Goal: Transaction & Acquisition: Purchase product/service

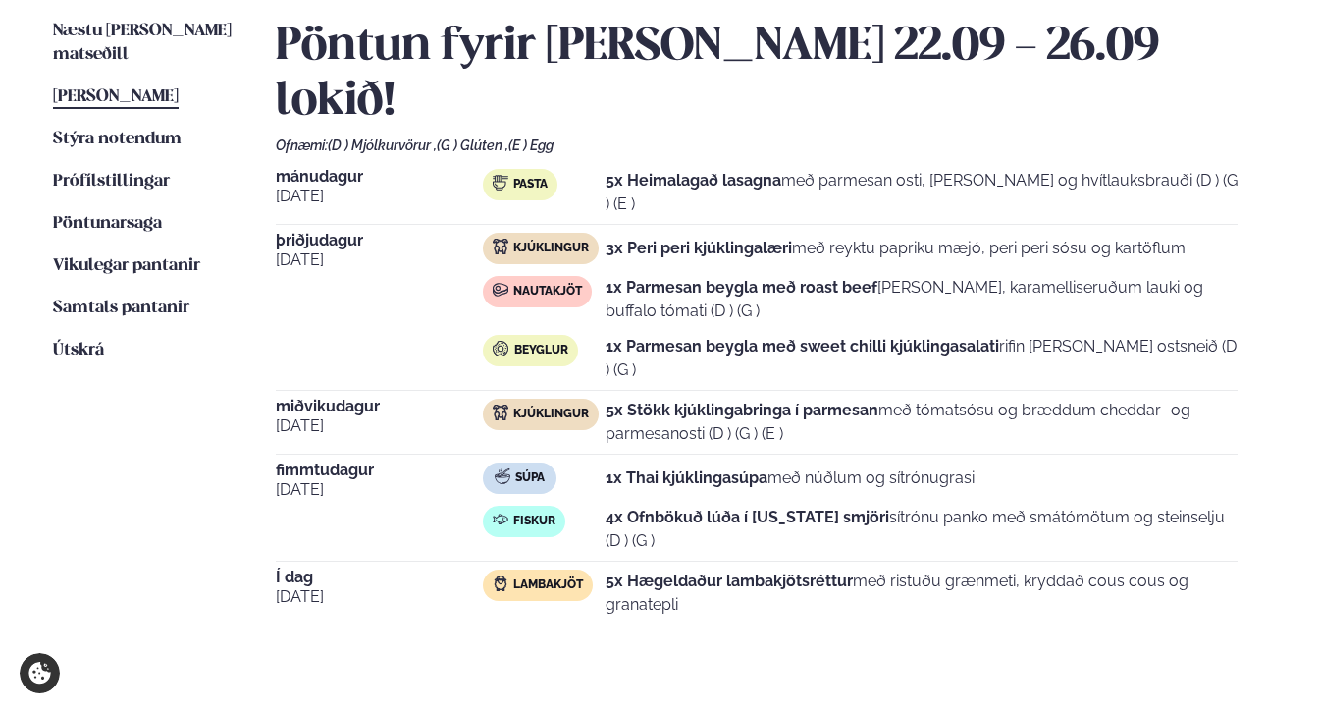
scroll to position [496, 0]
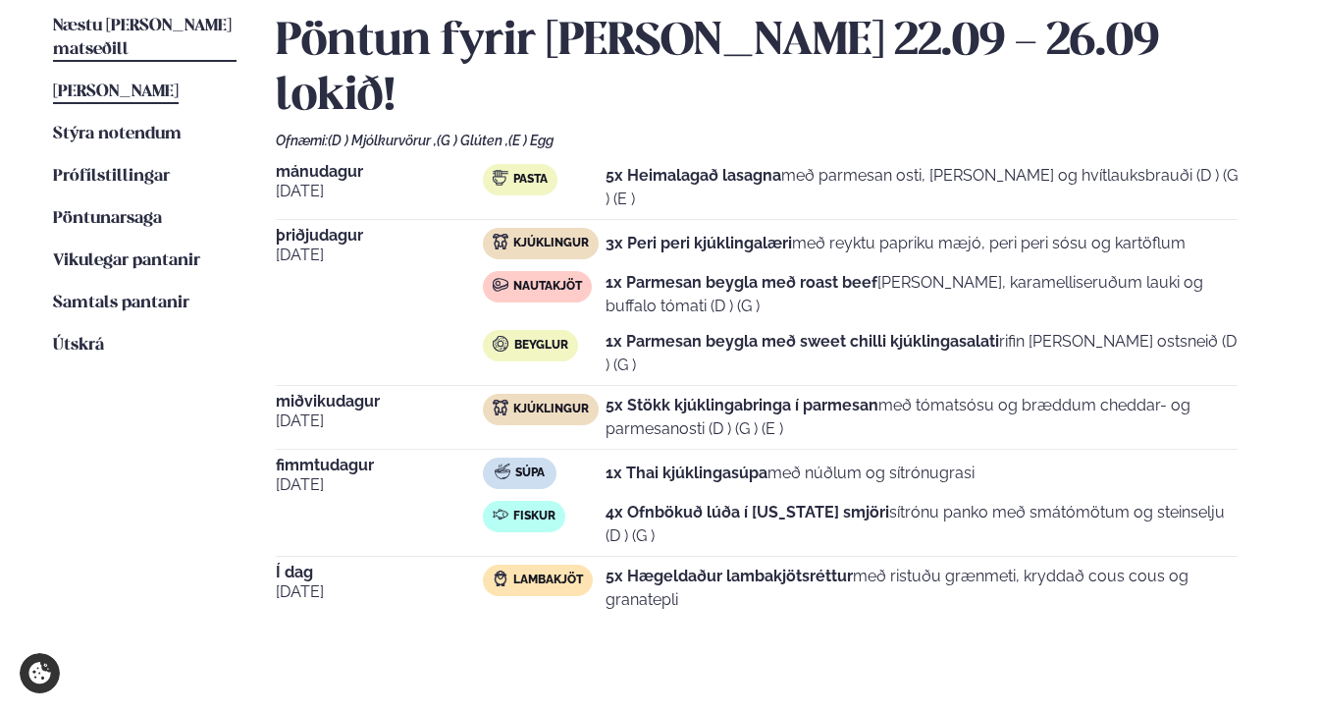
click at [106, 25] on span "Næstu [PERSON_NAME] matseðill" at bounding box center [142, 38] width 179 height 40
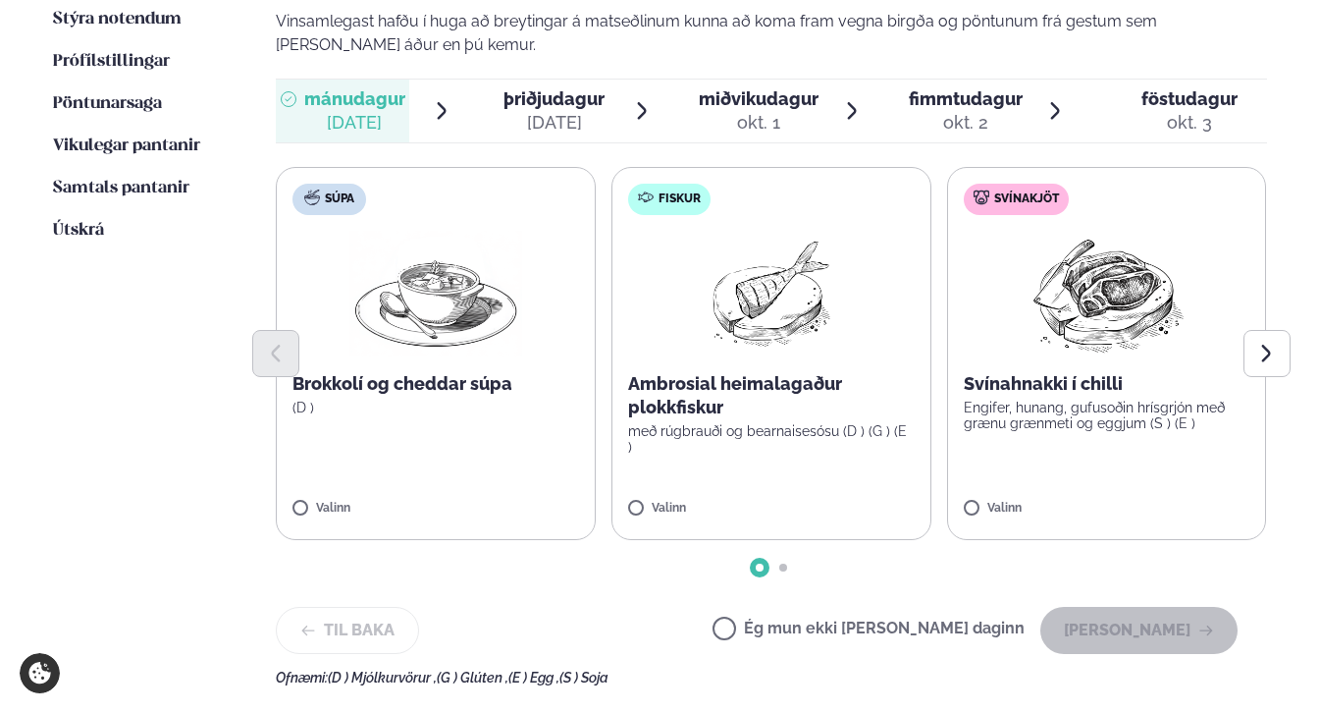
scroll to position [612, 0]
click at [1258, 342] on icon "Next slide" at bounding box center [1267, 353] width 23 height 23
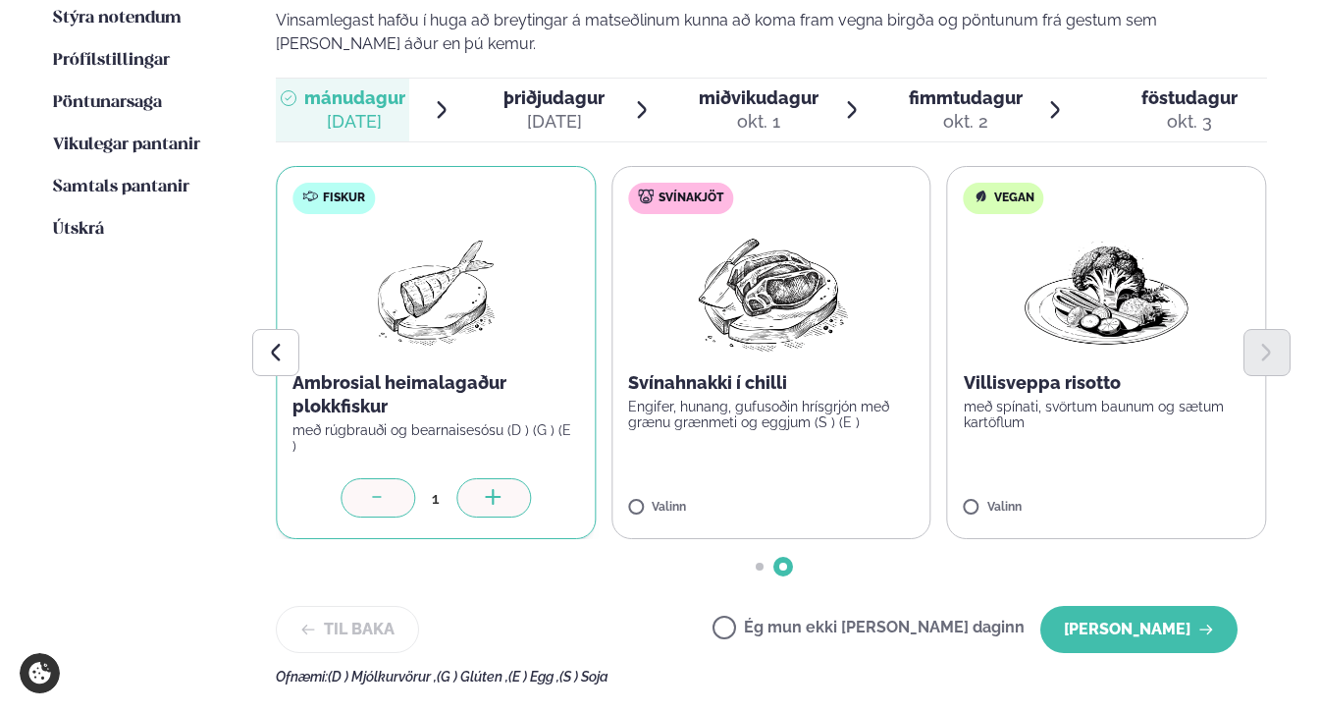
click at [488, 489] on icon at bounding box center [494, 499] width 20 height 20
click at [280, 342] on icon "Previous slide" at bounding box center [276, 353] width 23 height 23
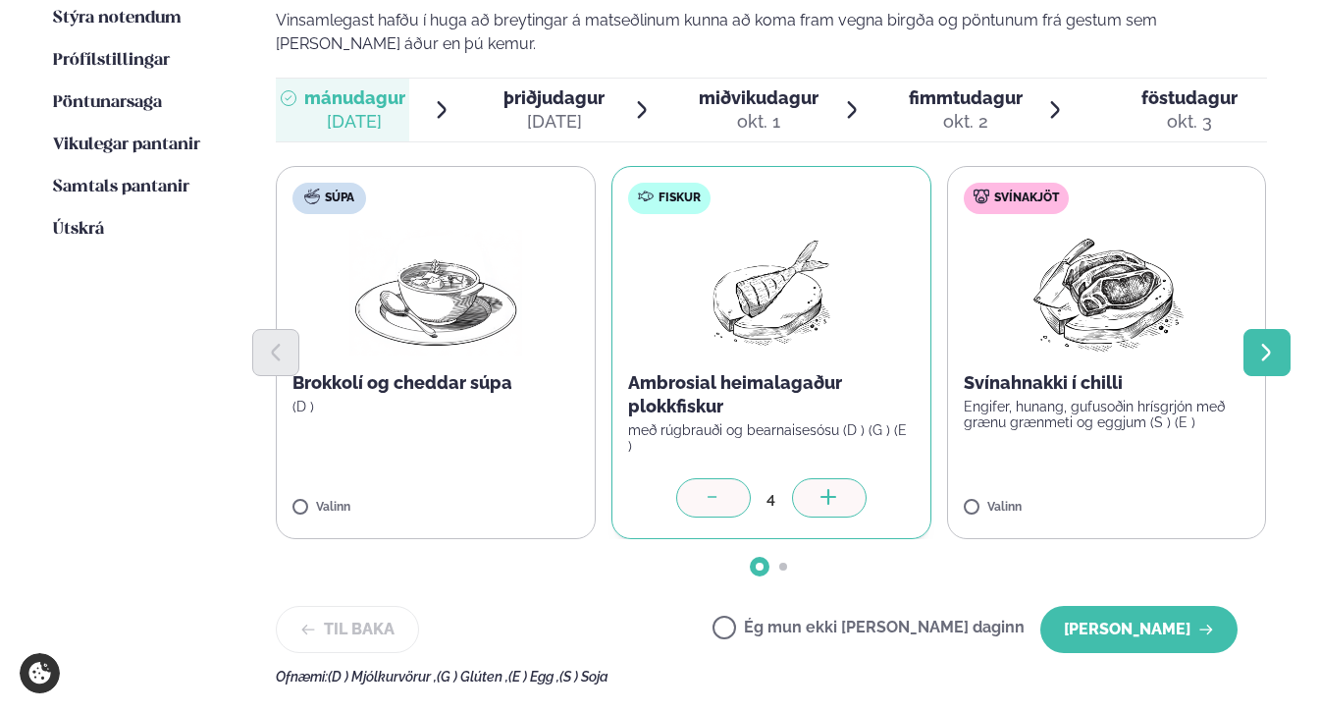
click at [1276, 342] on icon "Next slide" at bounding box center [1267, 353] width 23 height 23
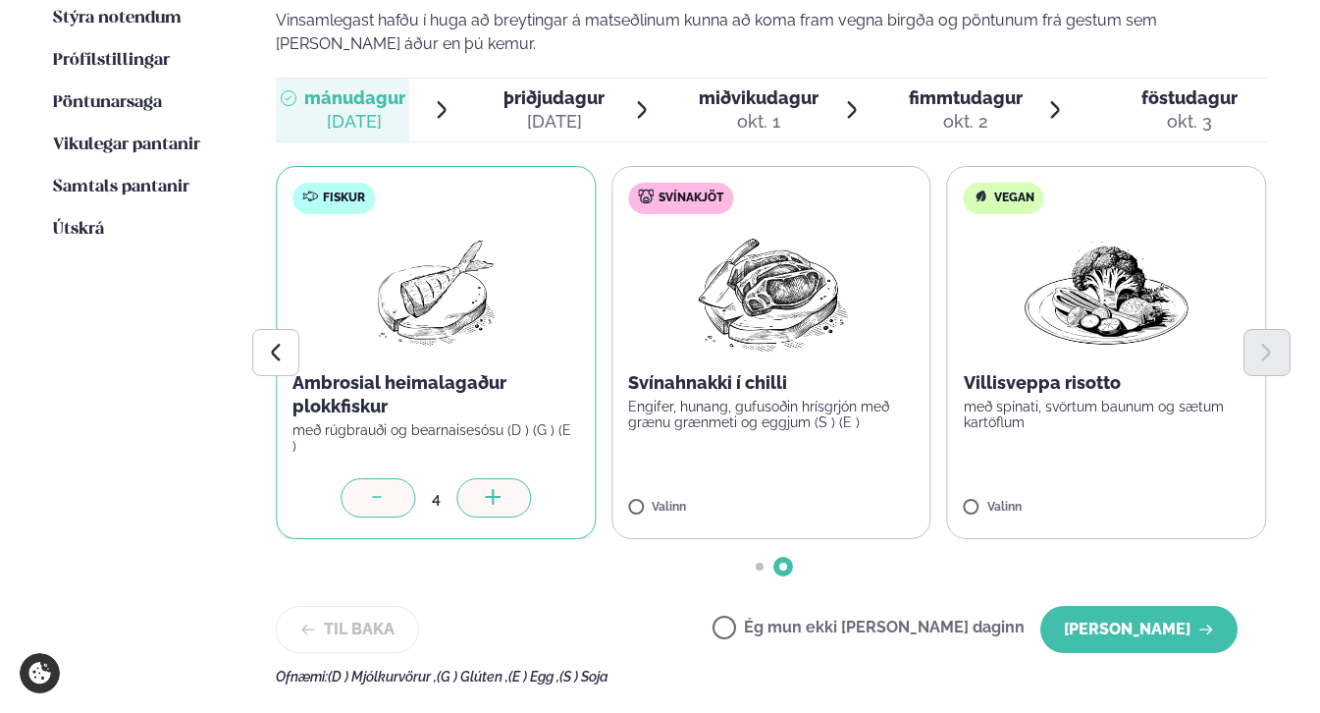
click at [505, 478] on div at bounding box center [493, 497] width 75 height 39
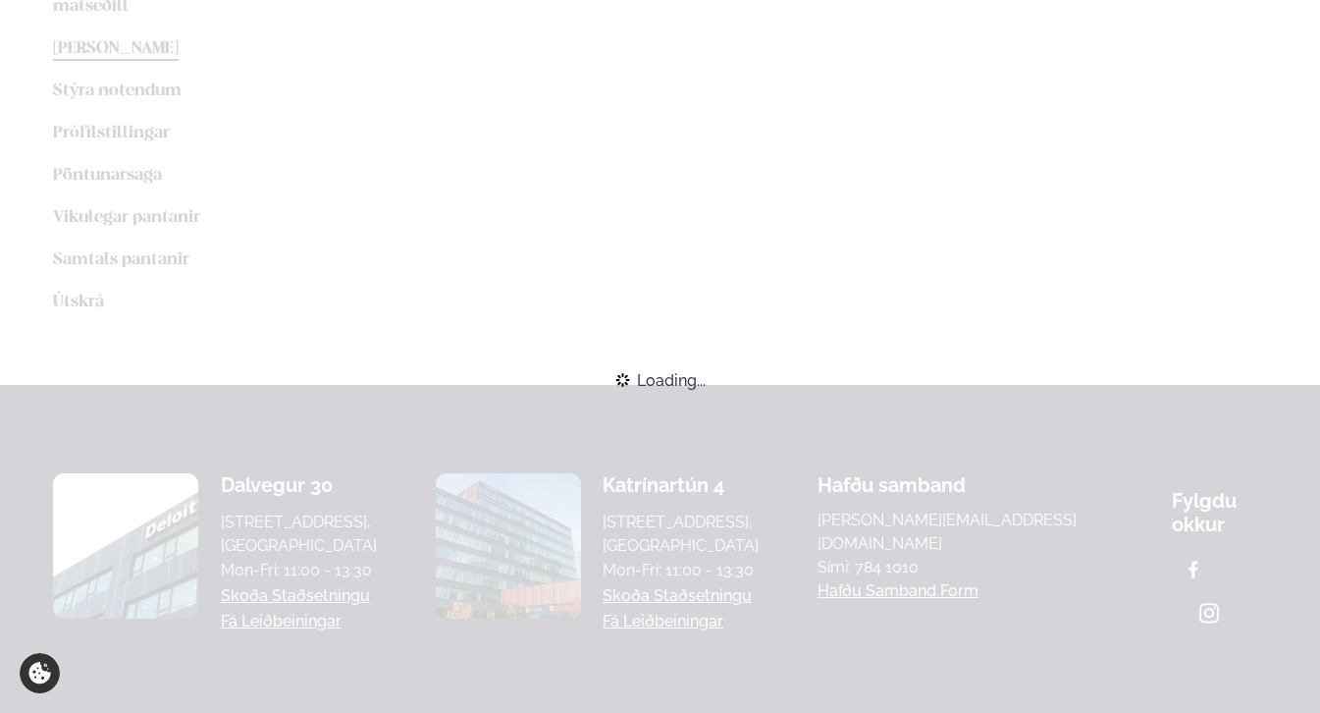
scroll to position [496, 0]
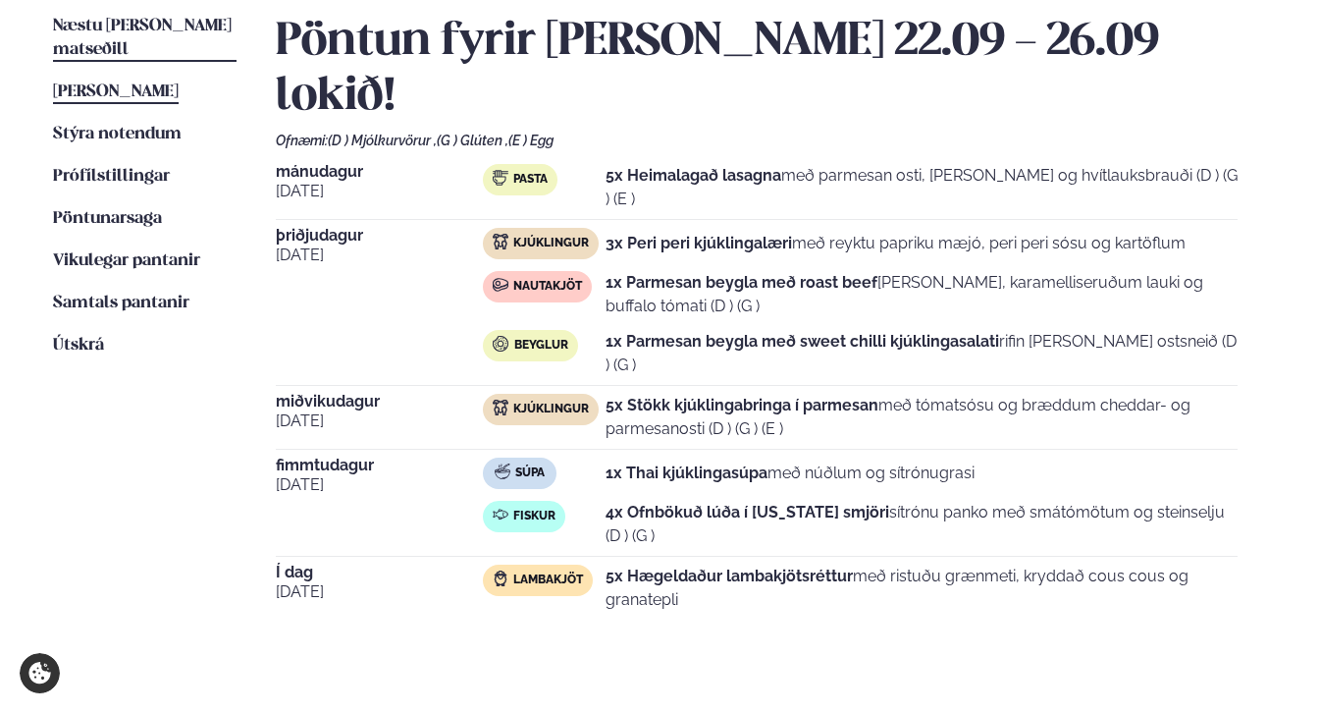
click at [168, 24] on span "Næstu [PERSON_NAME] matseðill" at bounding box center [142, 38] width 179 height 40
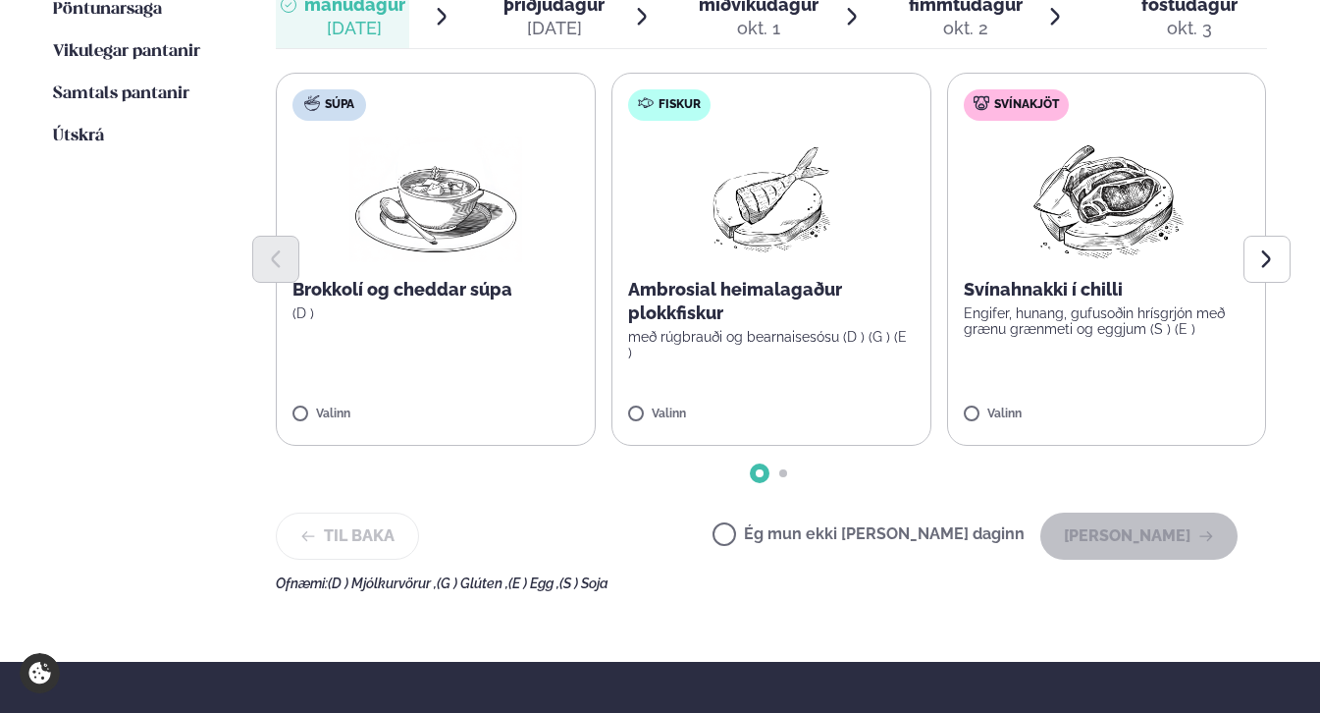
scroll to position [716, 0]
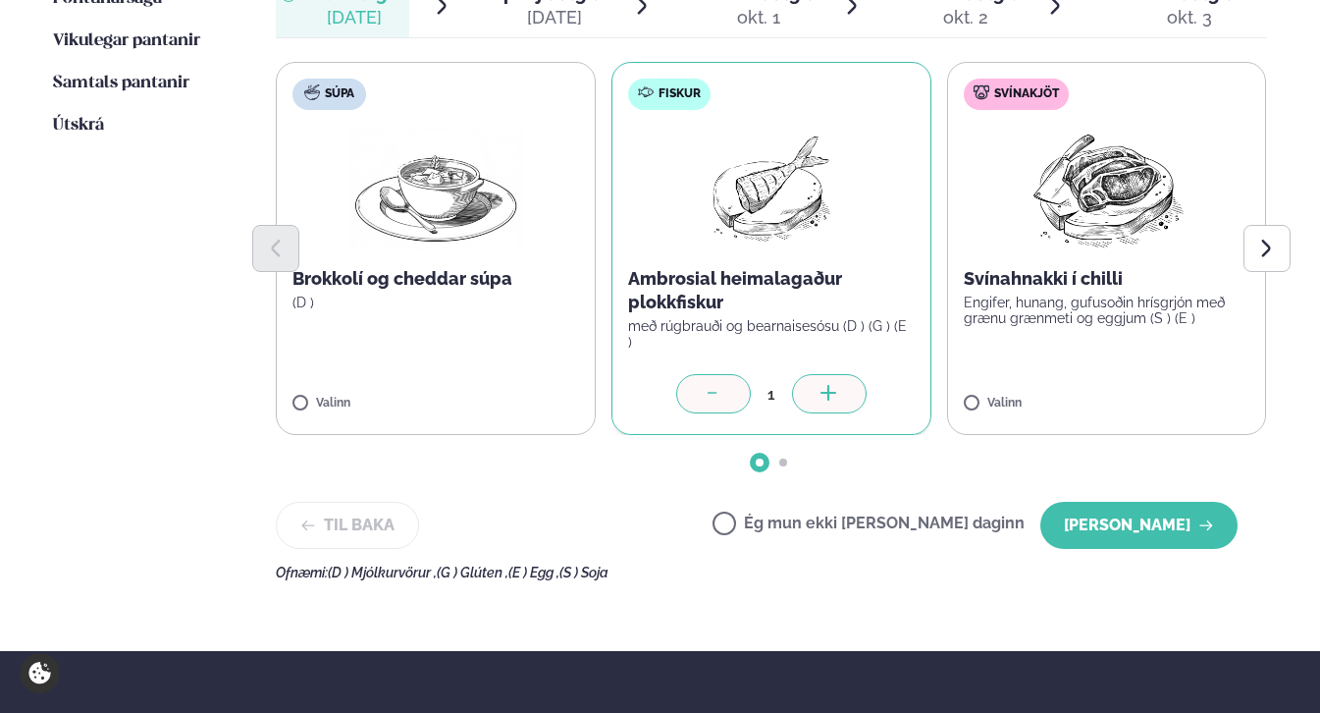
click at [838, 385] on icon at bounding box center [830, 395] width 20 height 20
click at [1121, 502] on button "[PERSON_NAME]" at bounding box center [1139, 525] width 197 height 47
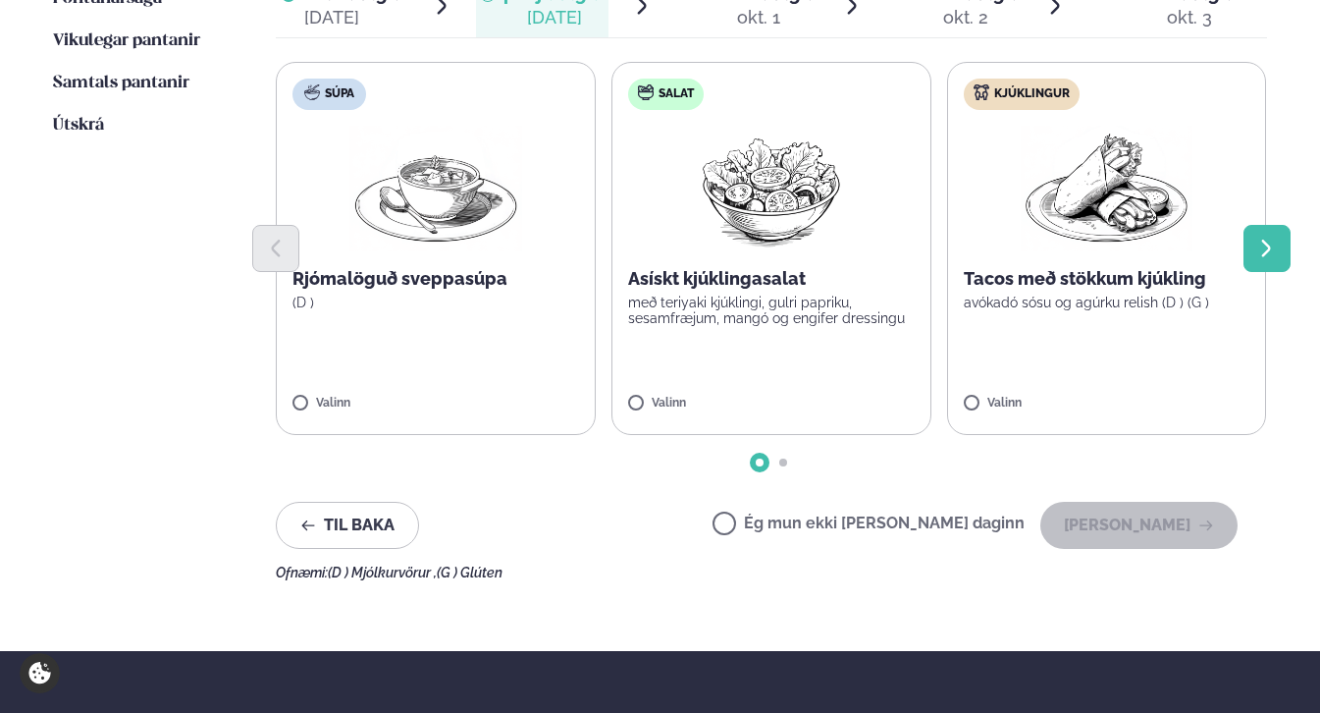
click at [1264, 238] on icon "Next slide" at bounding box center [1267, 249] width 23 height 23
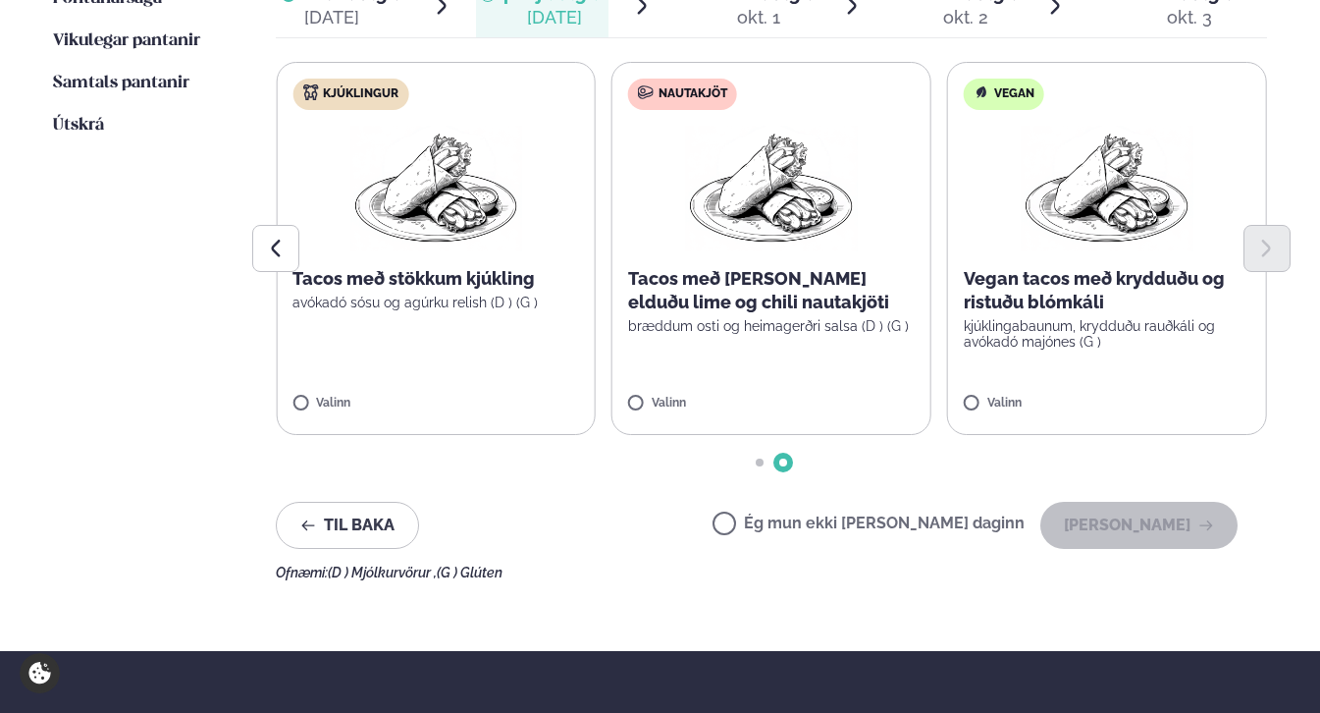
click at [249, 197] on div "Næstu [PERSON_NAME] matseðill Næsta vika [PERSON_NAME] matseðill Þessa [PERSON_…" at bounding box center [660, 183] width 1320 height 935
click at [292, 225] on button "Previous slide" at bounding box center [275, 248] width 47 height 47
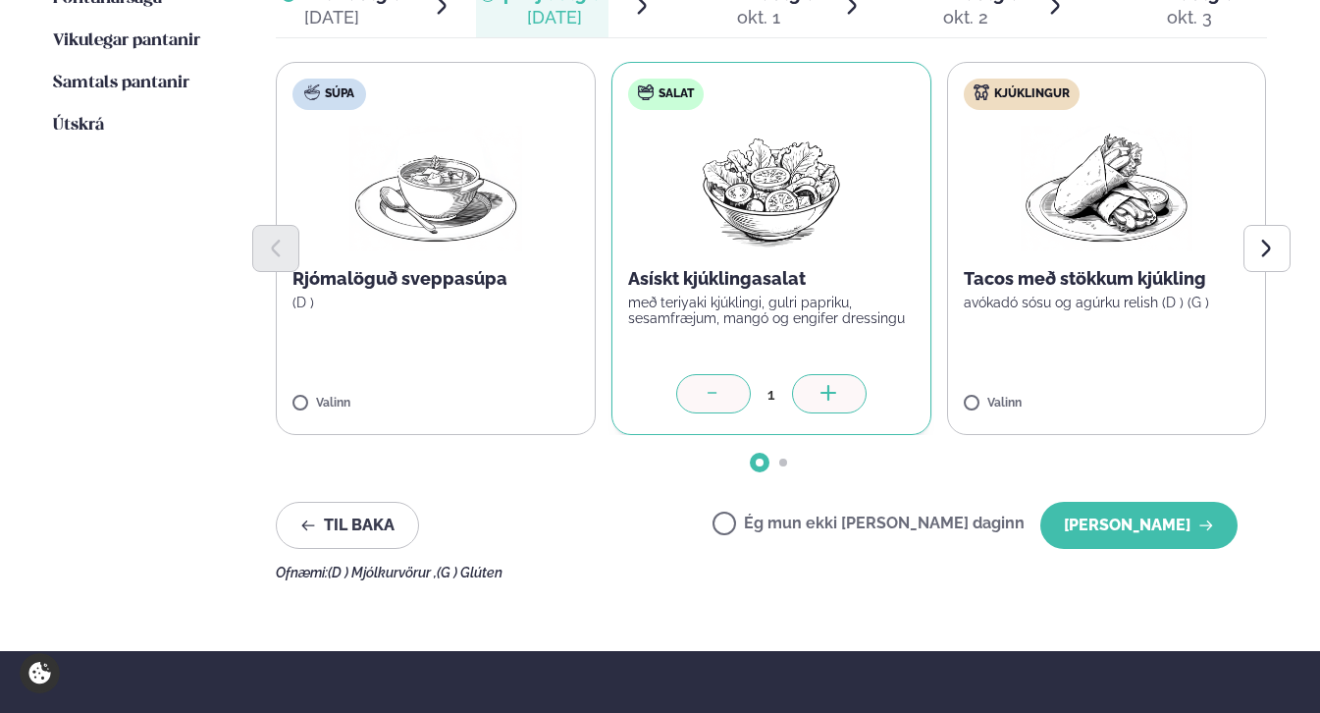
click at [819, 374] on div at bounding box center [829, 393] width 75 height 39
click at [1133, 502] on button "[PERSON_NAME]" at bounding box center [1139, 525] width 197 height 47
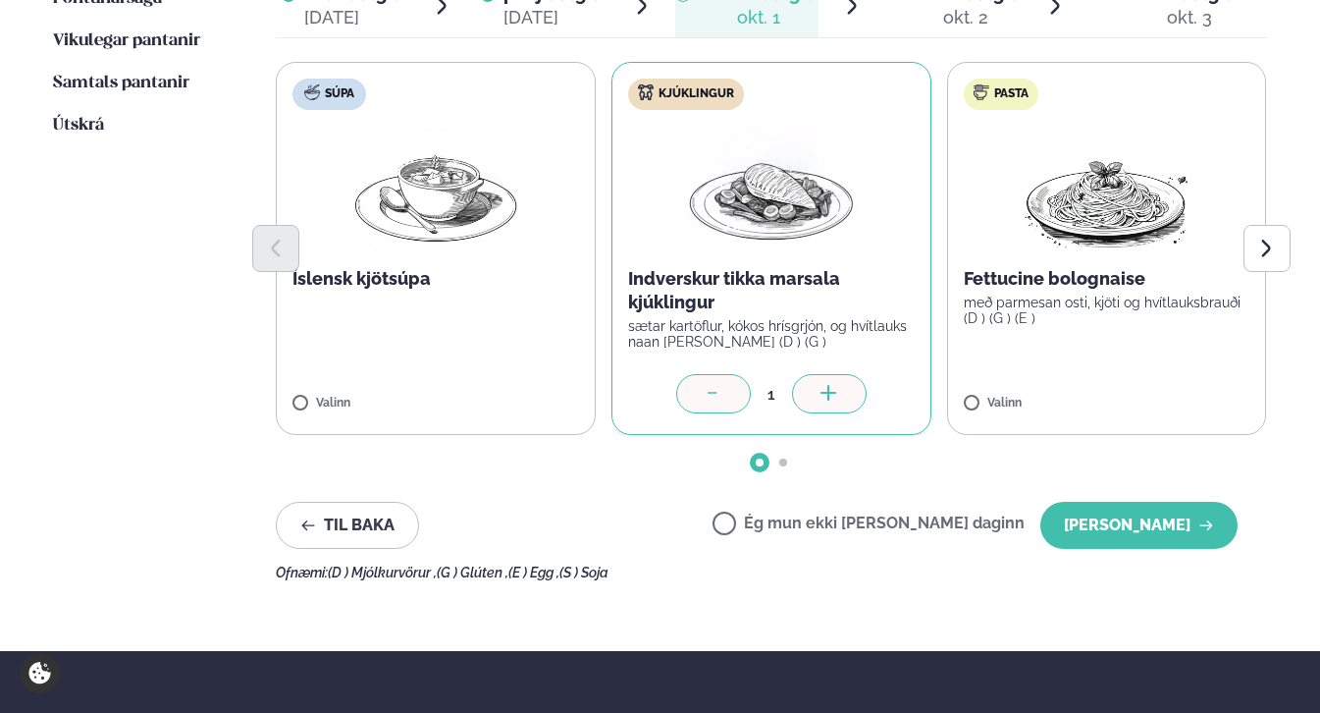
click at [816, 374] on div at bounding box center [829, 393] width 75 height 39
click at [1149, 502] on button "[PERSON_NAME]" at bounding box center [1139, 525] width 197 height 47
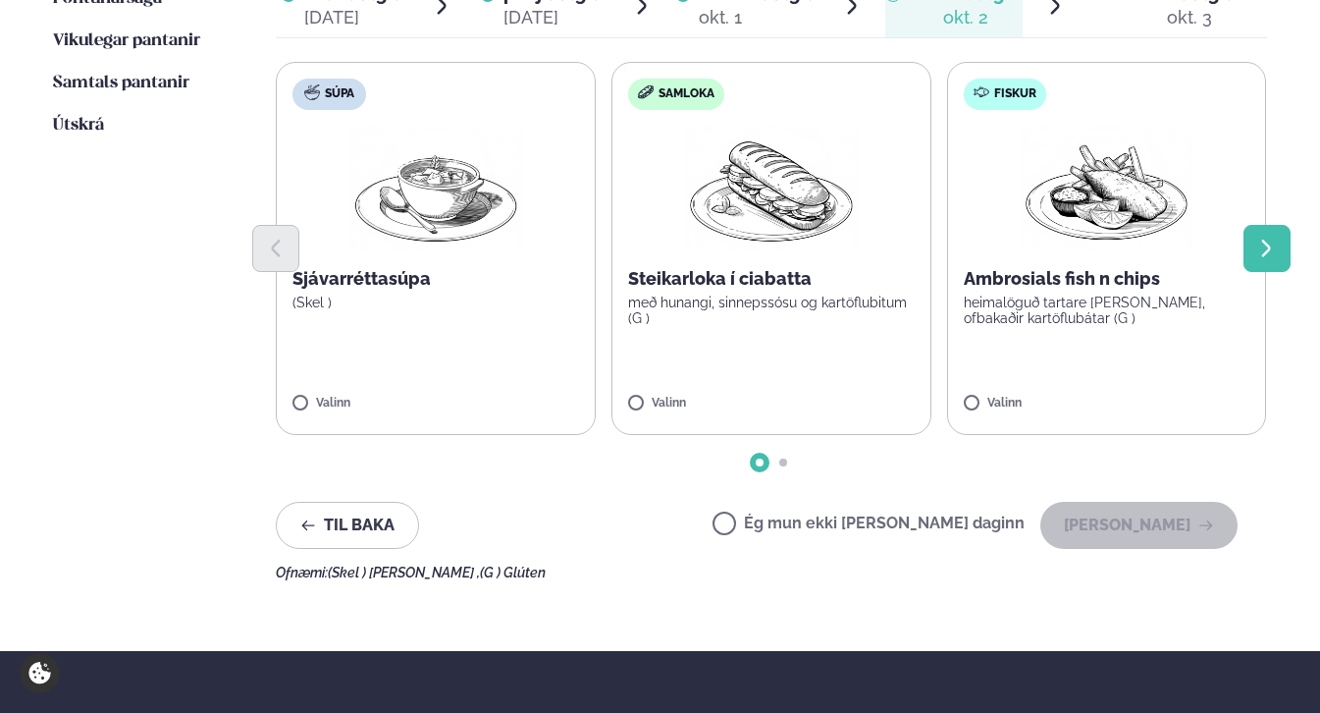
click at [1264, 238] on icon "Next slide" at bounding box center [1267, 249] width 23 height 23
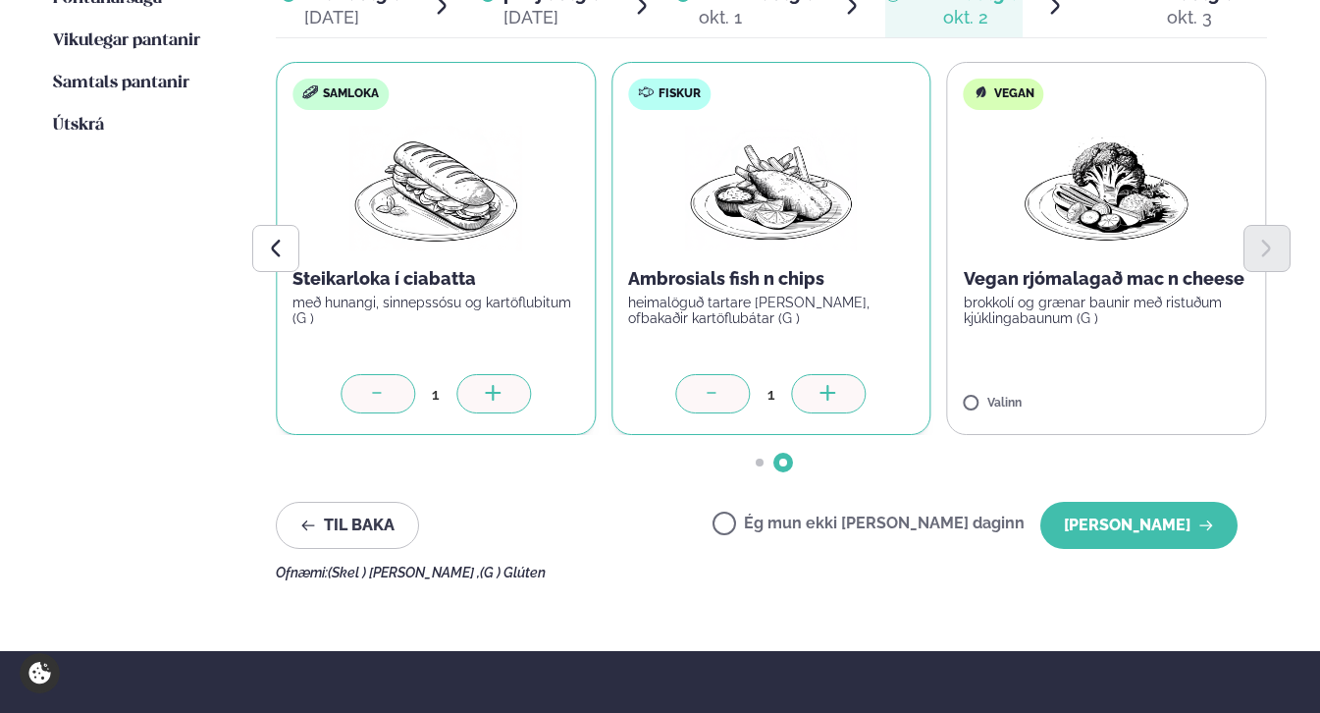
click at [842, 374] on div at bounding box center [829, 393] width 75 height 39
click at [1175, 502] on button "[PERSON_NAME]" at bounding box center [1139, 525] width 197 height 47
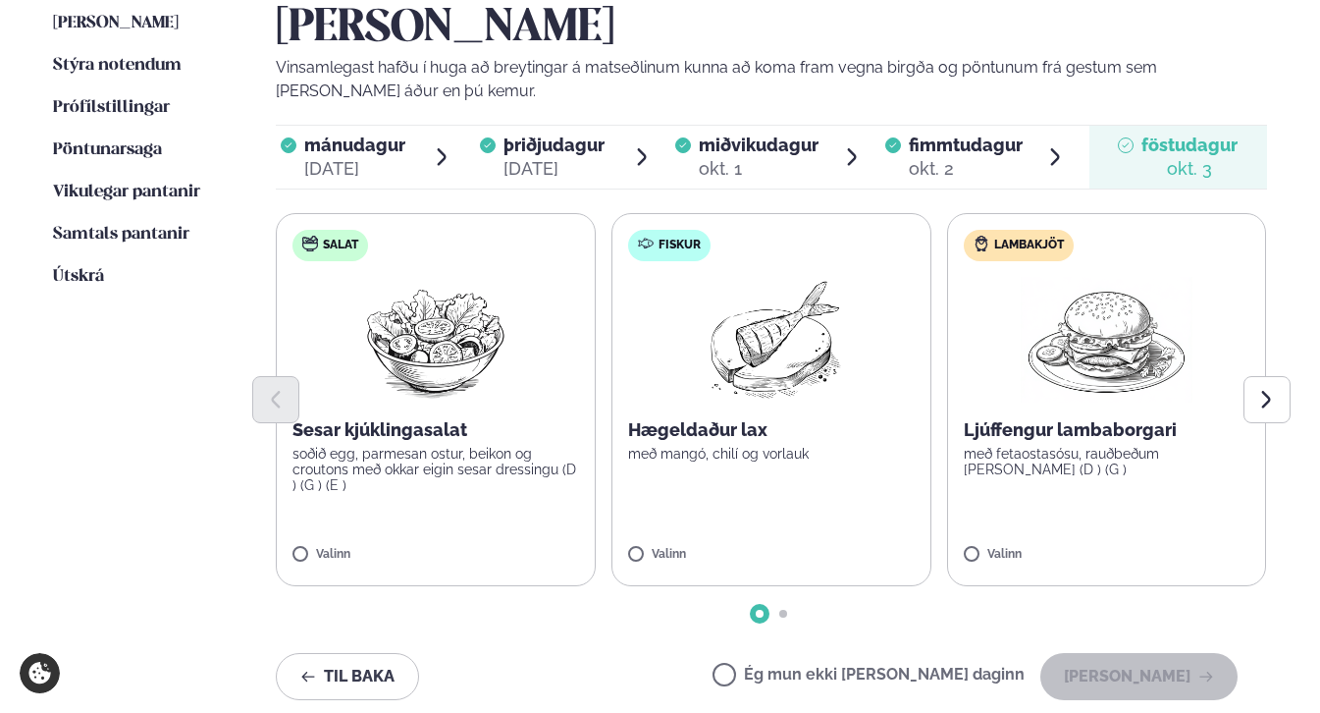
scroll to position [569, 0]
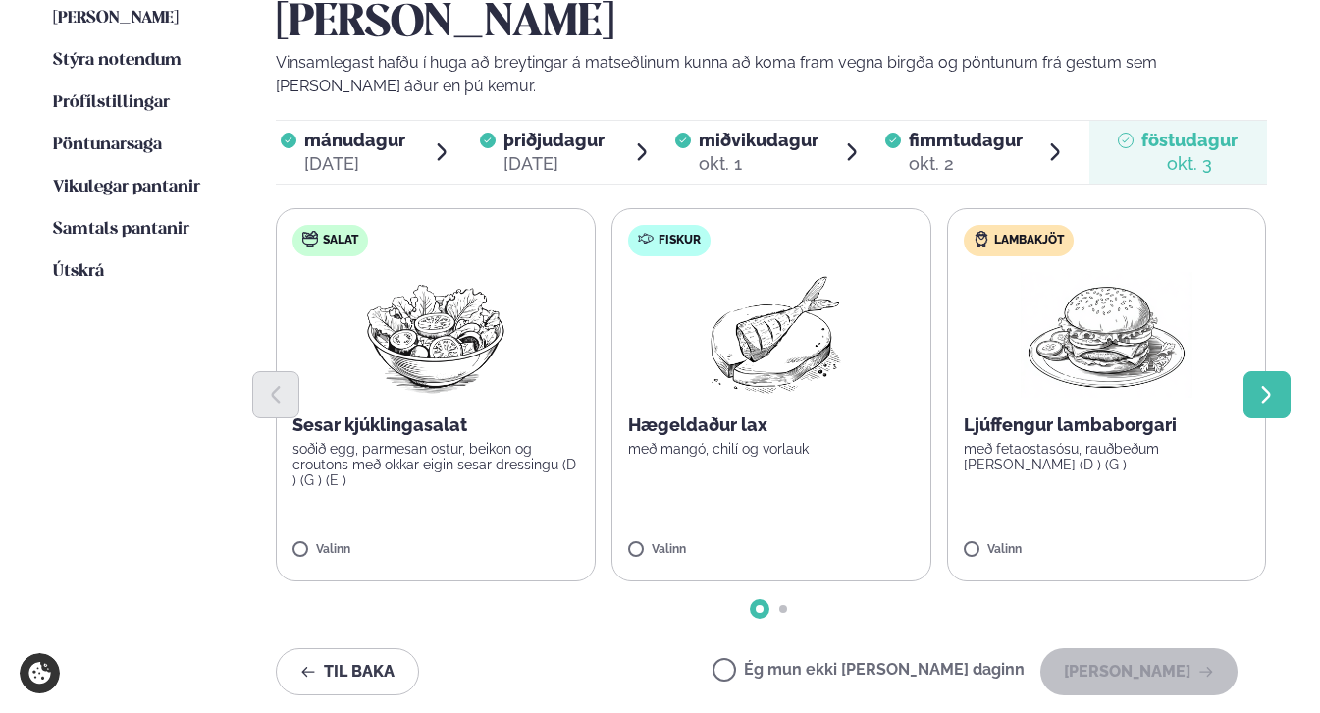
click at [1267, 384] on icon "Next slide" at bounding box center [1267, 395] width 23 height 23
